Goal: Information Seeking & Learning: Understand process/instructions

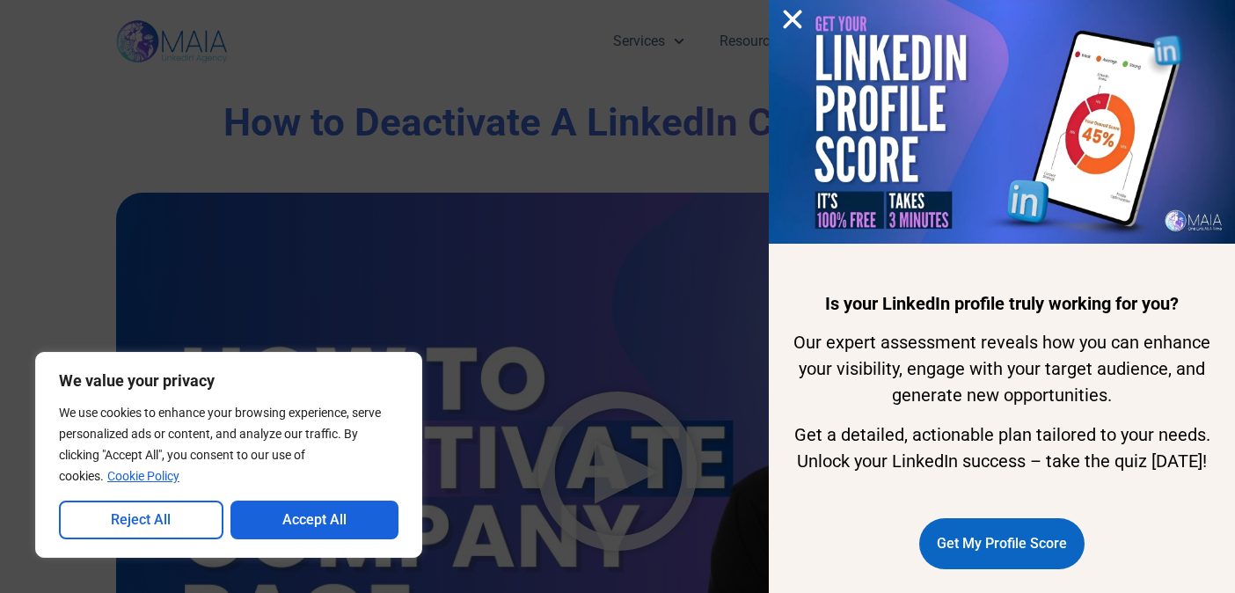
scroll to position [169, 0]
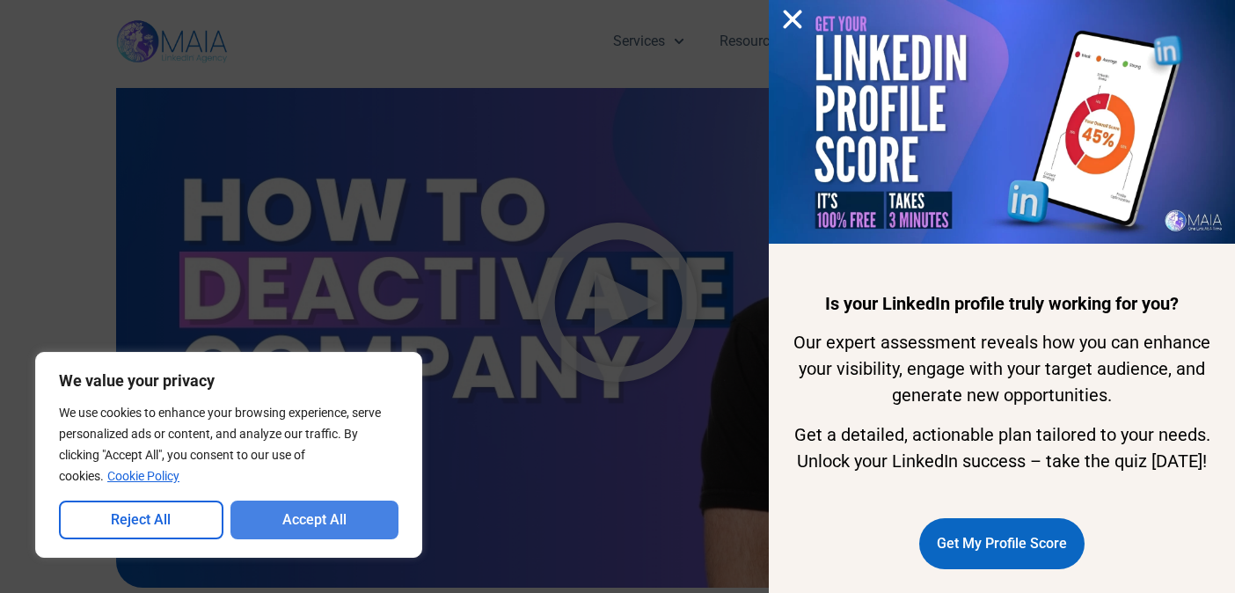
click at [363, 525] on button "Accept All" at bounding box center [314, 519] width 169 height 39
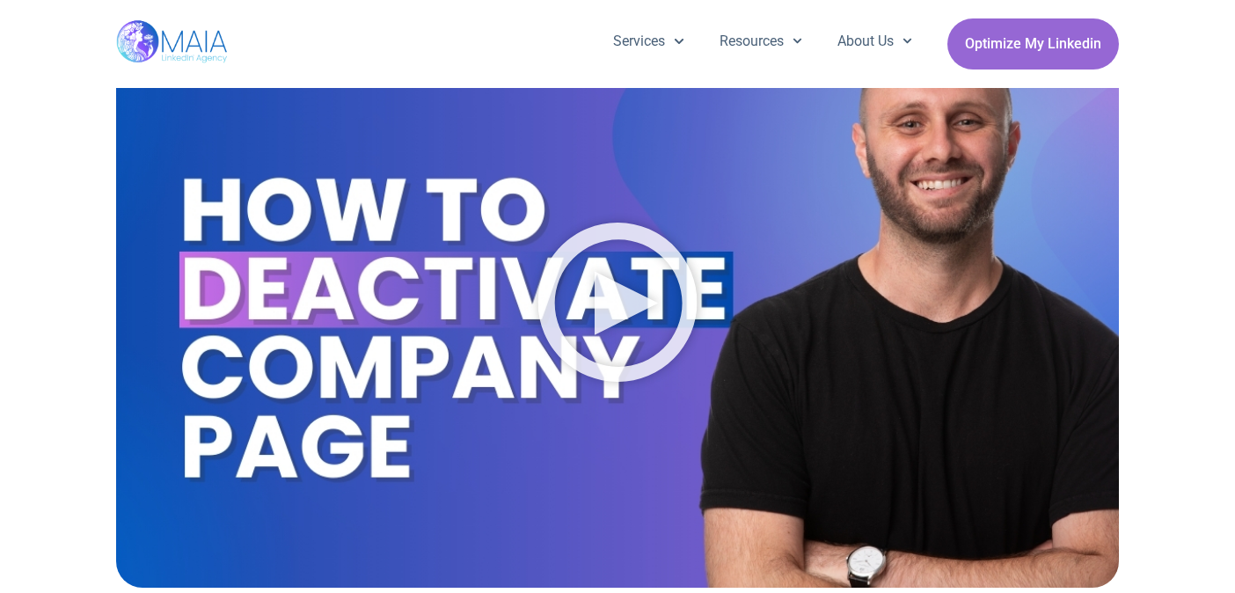
click at [632, 288] on icon "Play Video" at bounding box center [617, 301] width 159 height 159
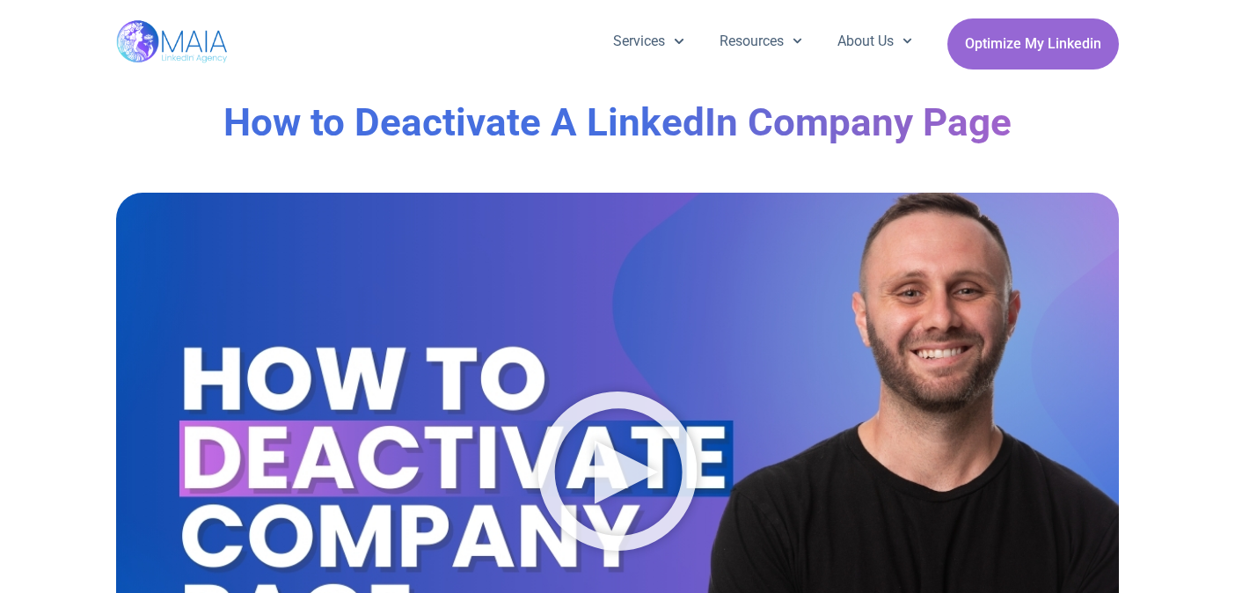
click at [608, 456] on icon "Play Video" at bounding box center [617, 470] width 159 height 159
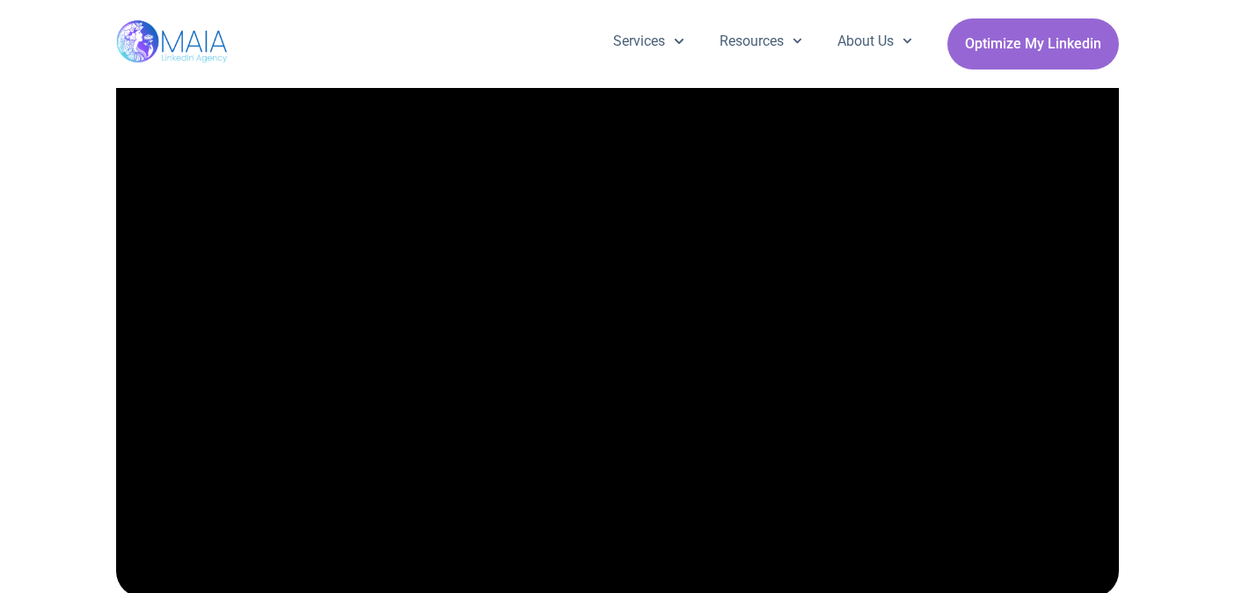
scroll to position [241, 0]
